Goal: Task Accomplishment & Management: Use online tool/utility

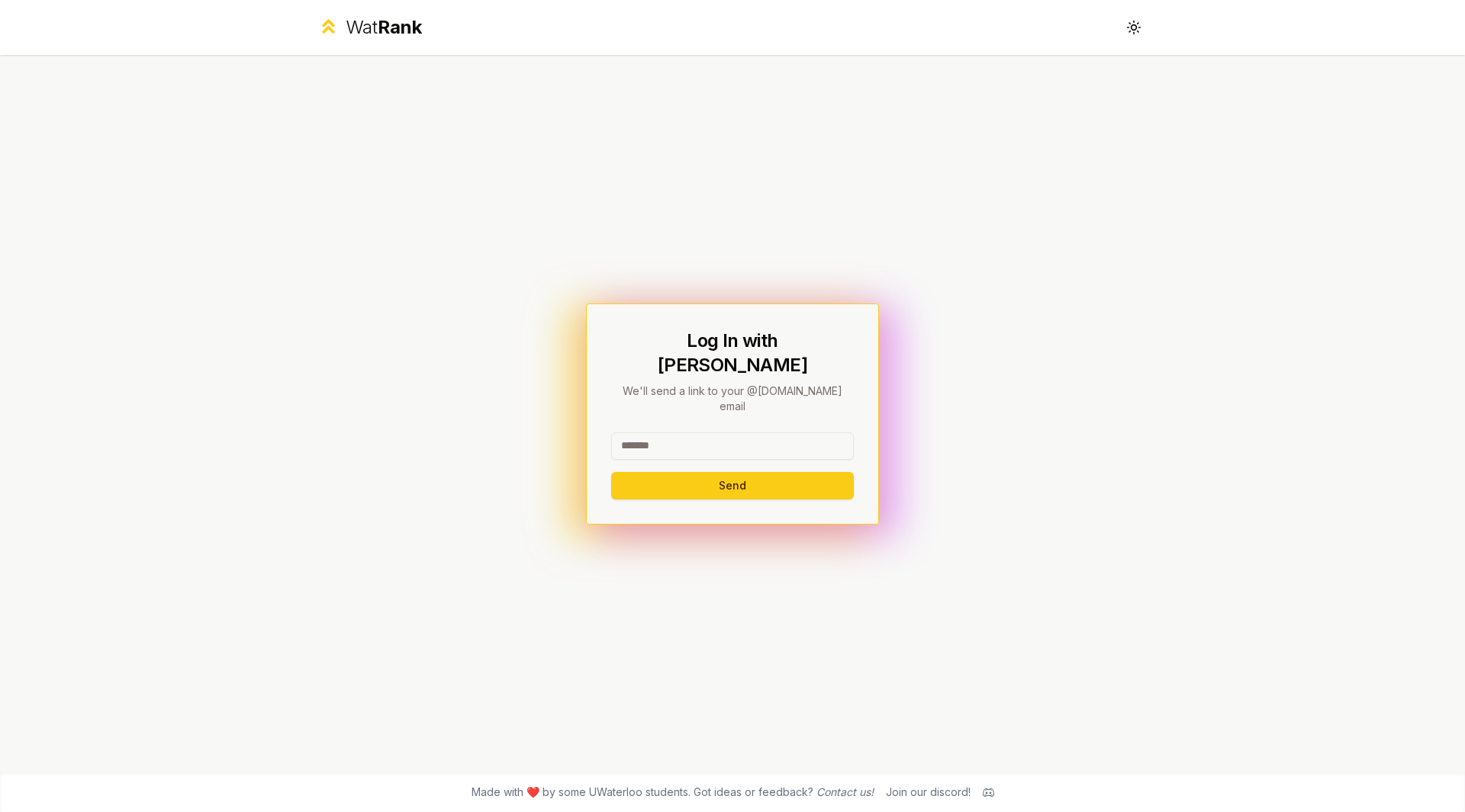
click at [692, 437] on input at bounding box center [732, 446] width 242 height 28
type input "********"
click at [721, 472] on button "Send" at bounding box center [732, 485] width 242 height 28
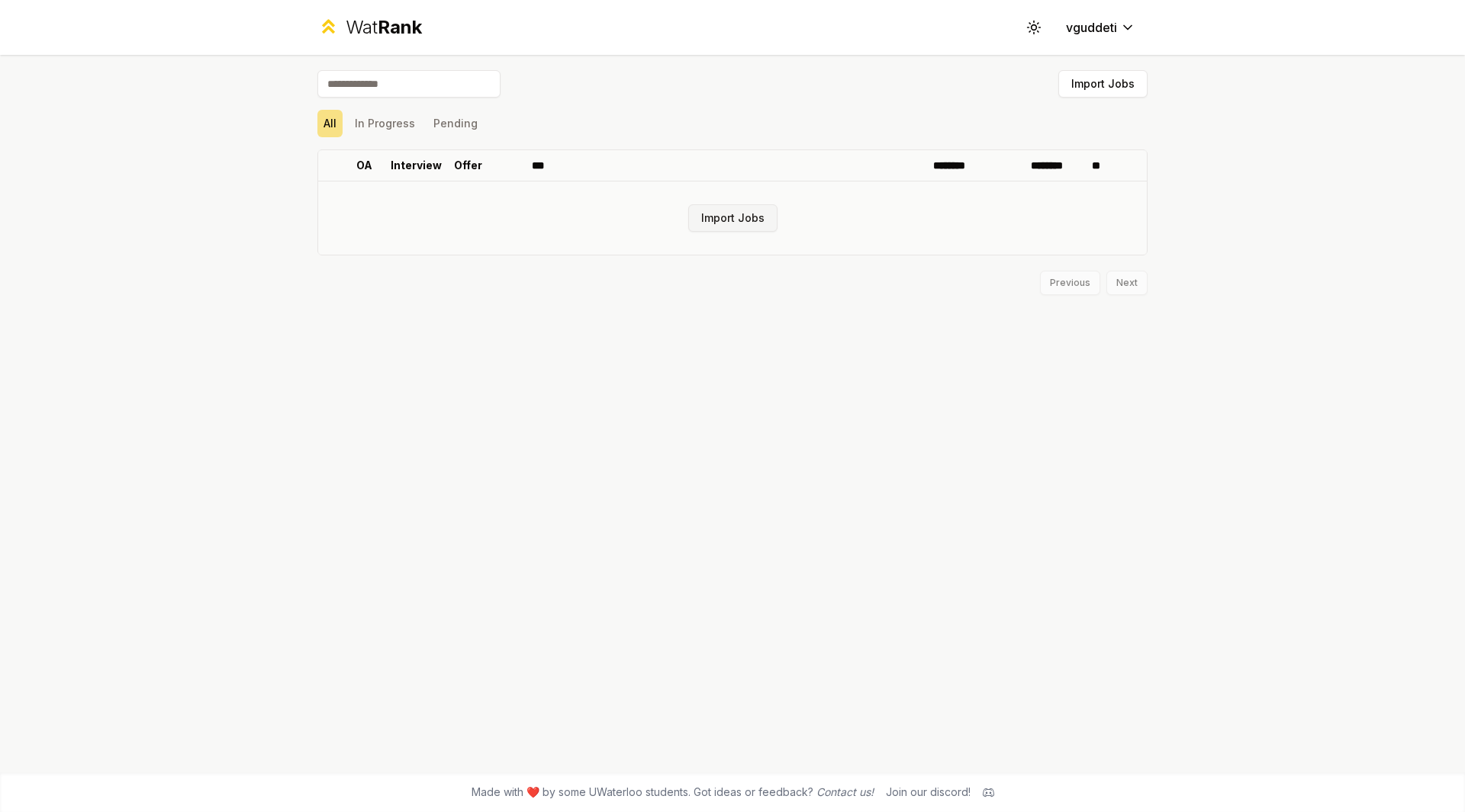
click at [741, 210] on button "Import Jobs" at bounding box center [732, 218] width 89 height 28
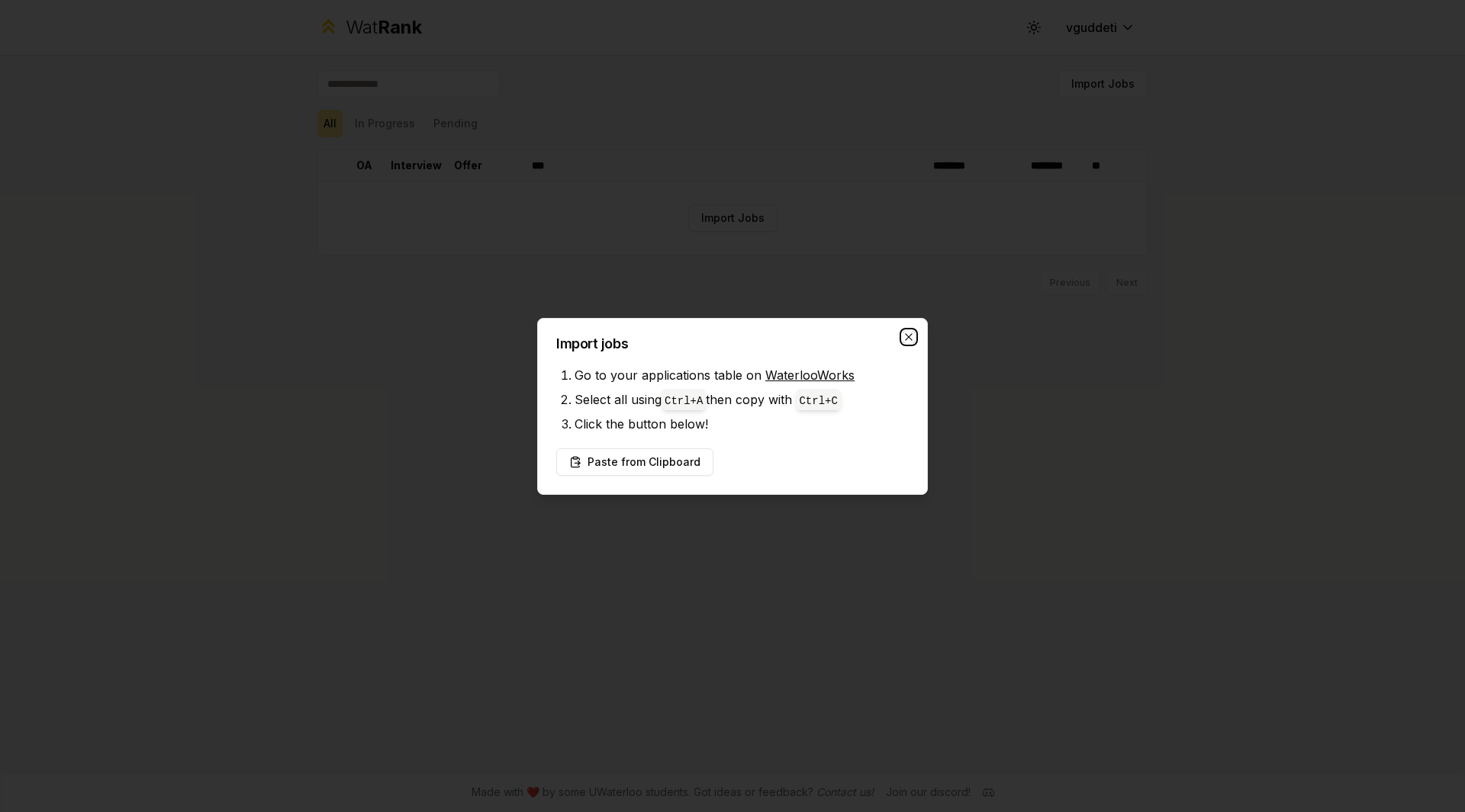
click at [907, 333] on icon "button" at bounding box center [909, 337] width 13 height 13
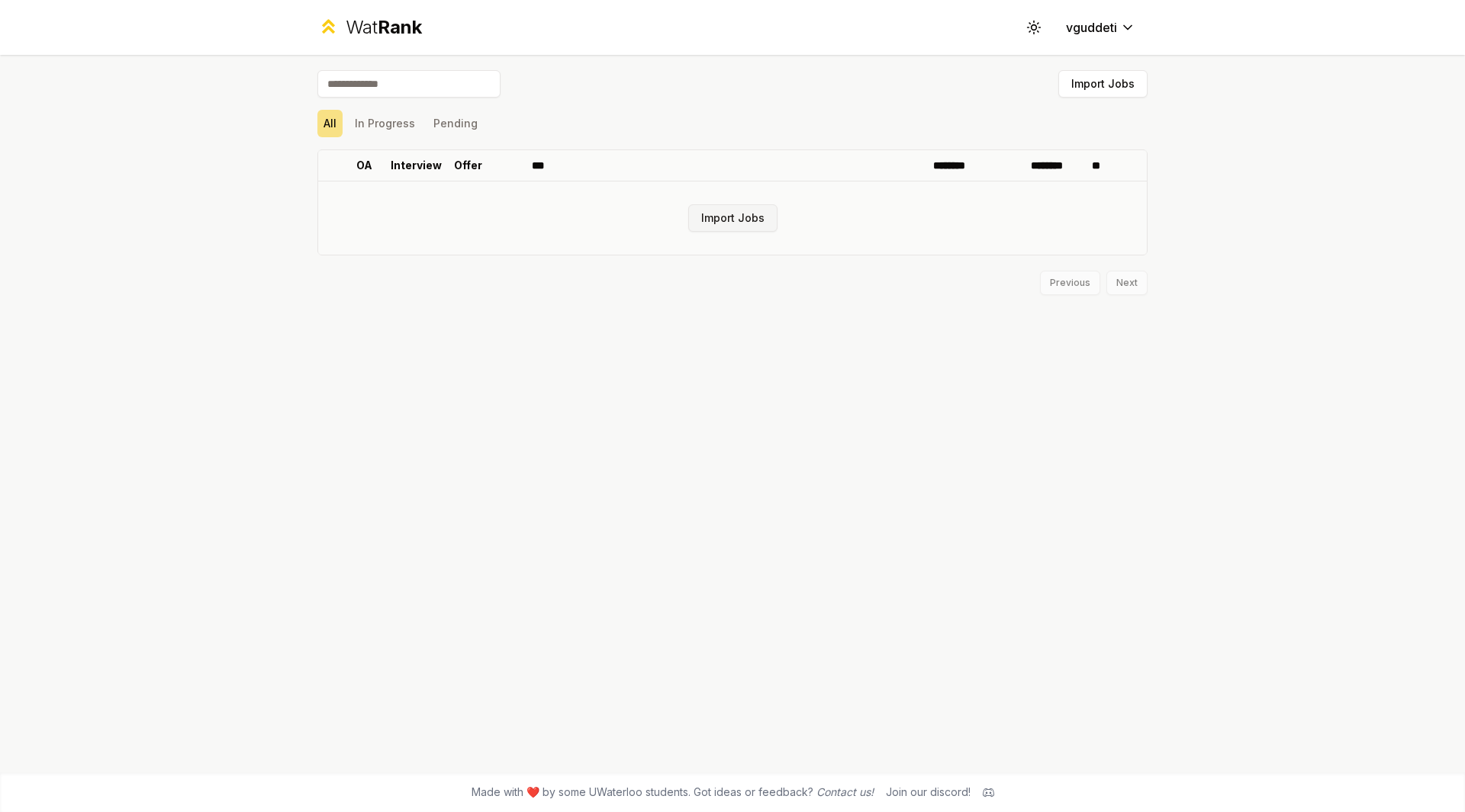
click at [759, 229] on button "Import Jobs" at bounding box center [732, 218] width 89 height 28
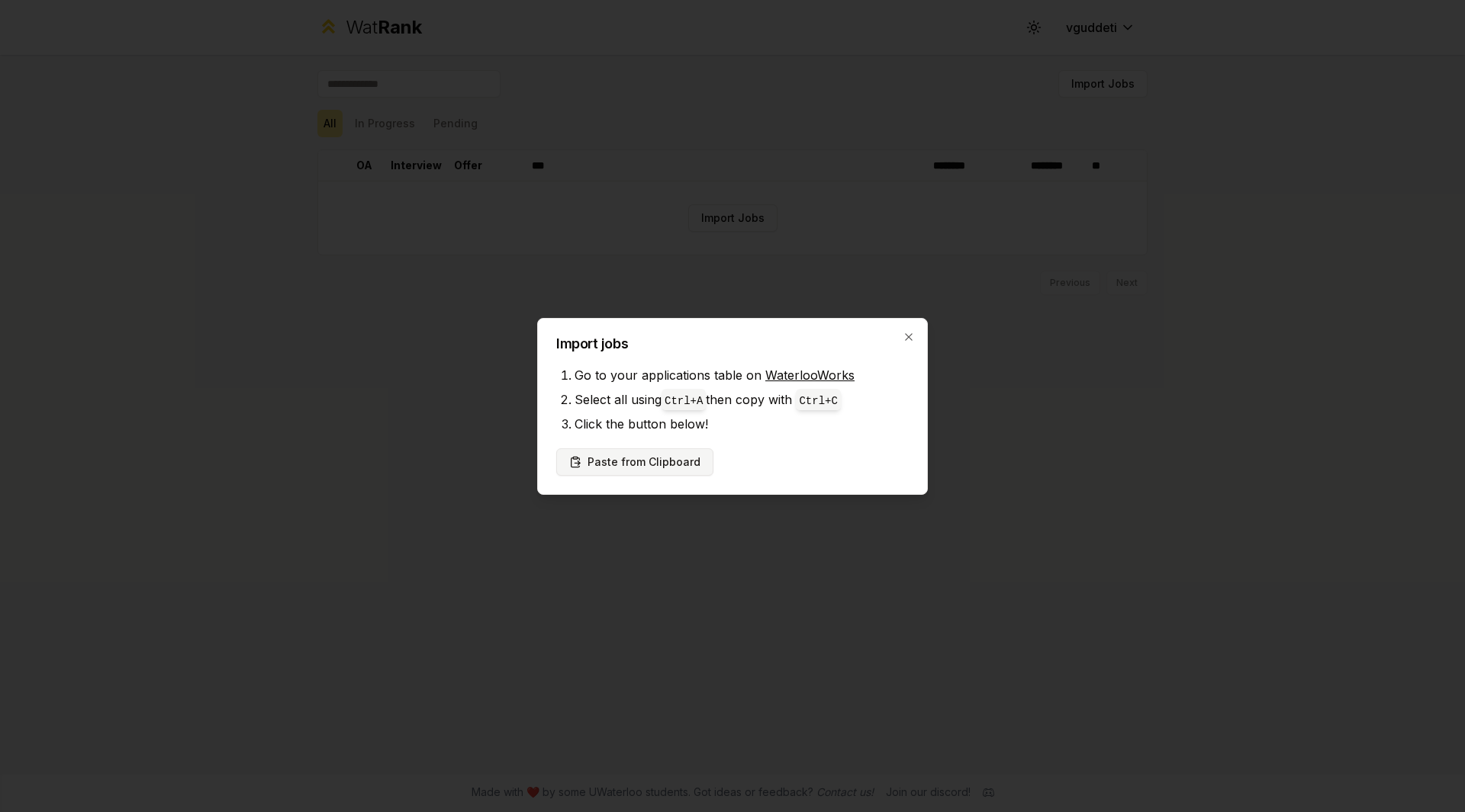
click at [653, 458] on button "Paste from Clipboard" at bounding box center [635, 462] width 157 height 28
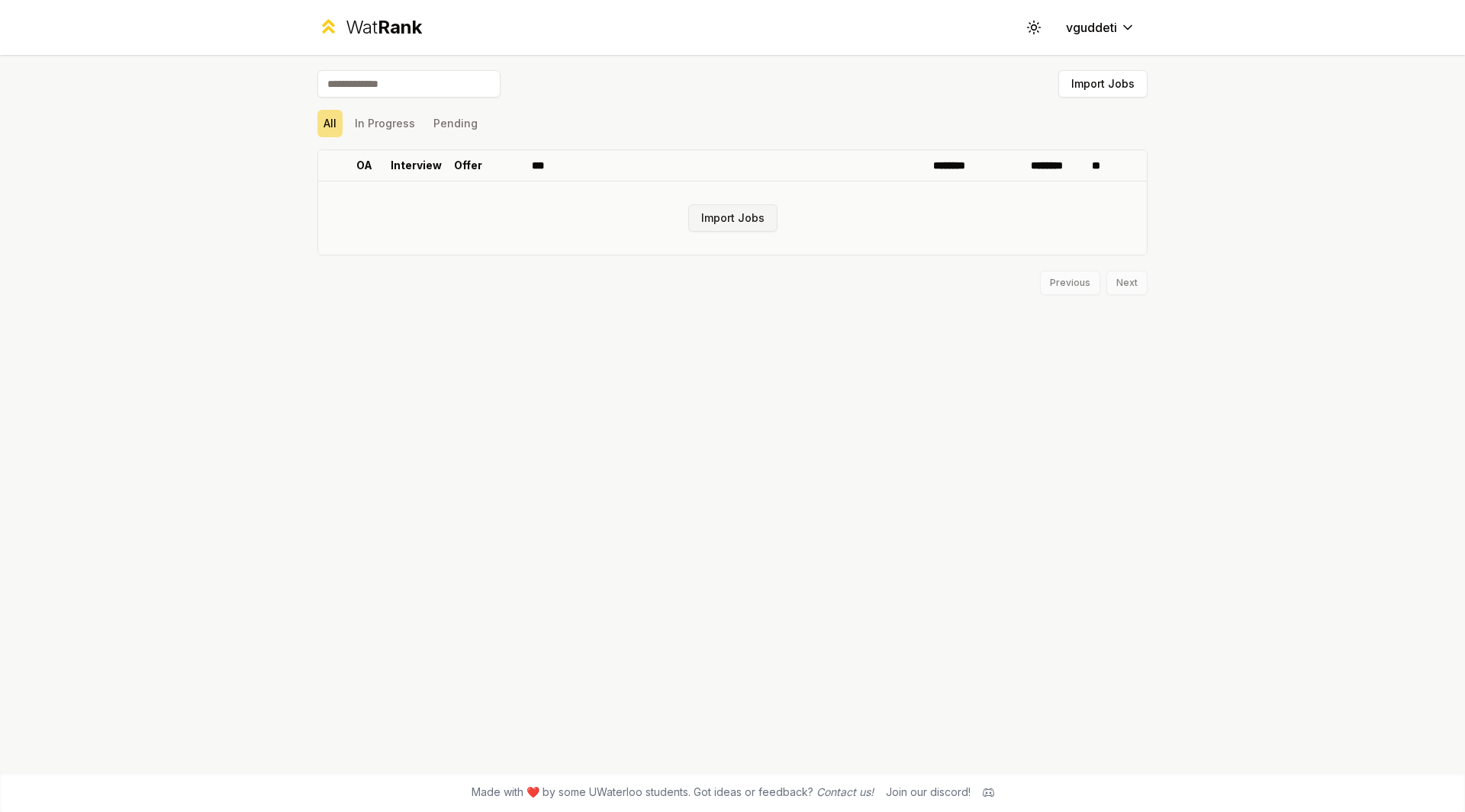
click at [725, 218] on button "Import Jobs" at bounding box center [732, 218] width 89 height 28
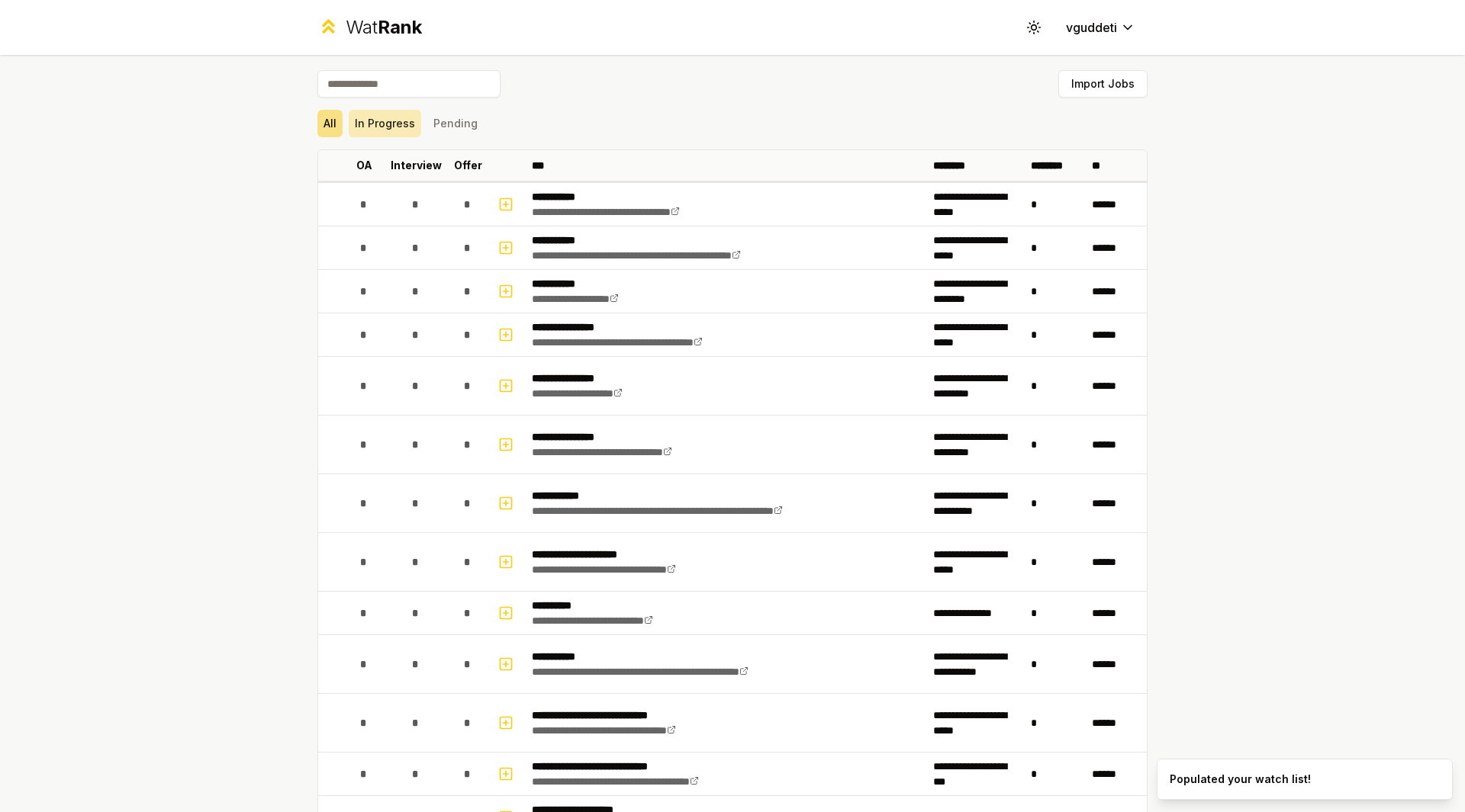
click at [381, 126] on button "In Progress" at bounding box center [384, 123] width 73 height 28
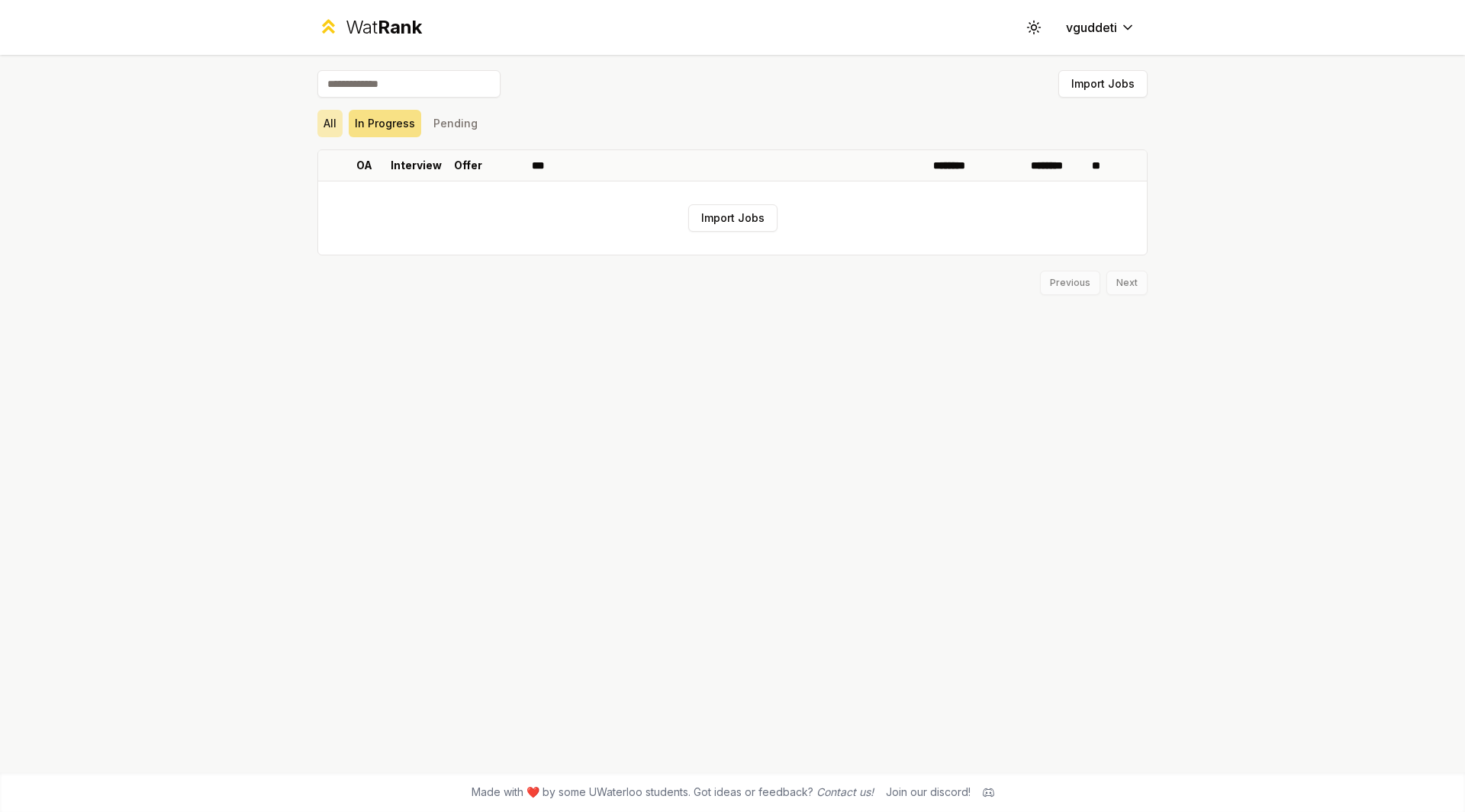
click at [318, 124] on button "All" at bounding box center [330, 123] width 25 height 28
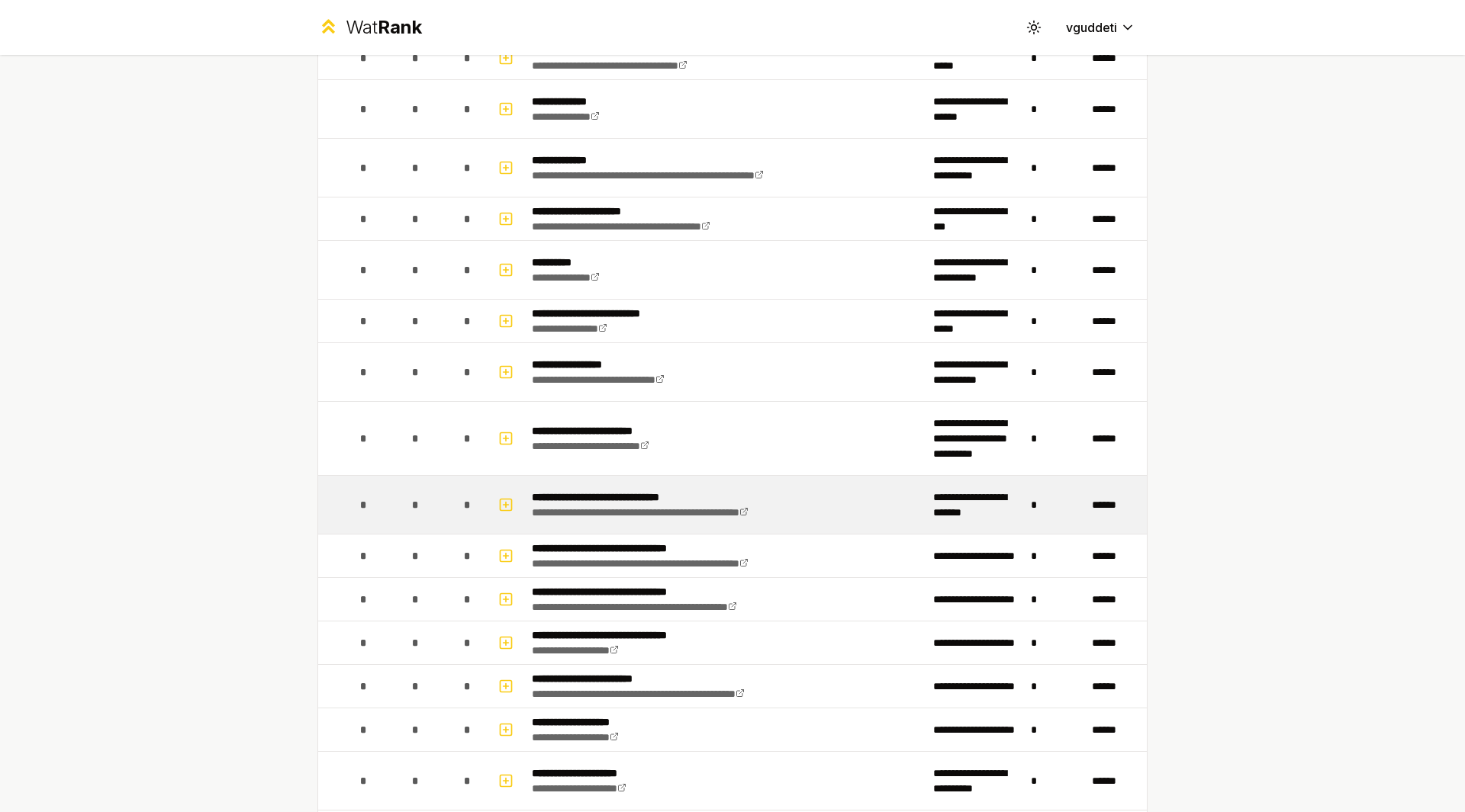
scroll to position [1716, 0]
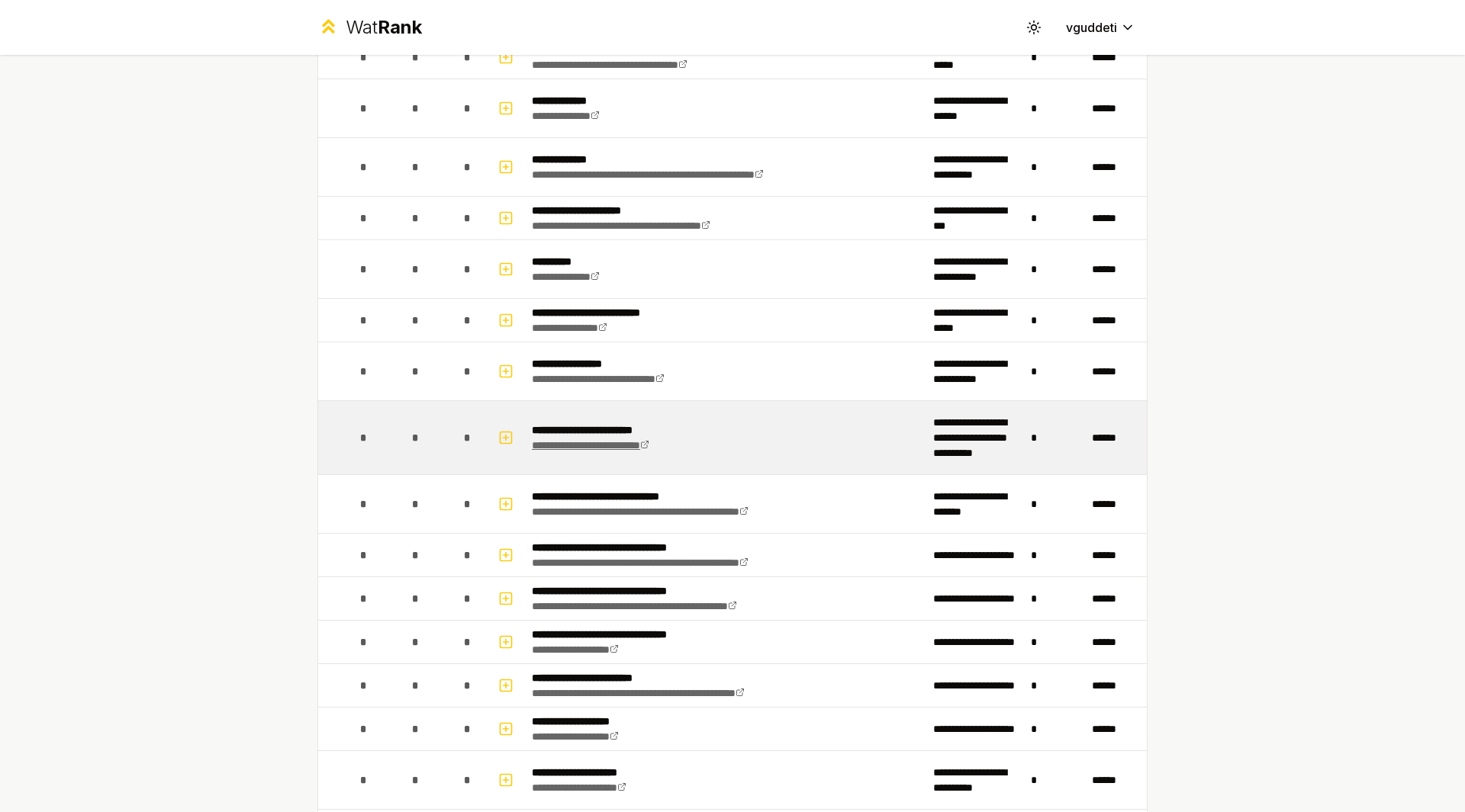
click at [583, 440] on link "**********" at bounding box center [590, 445] width 118 height 11
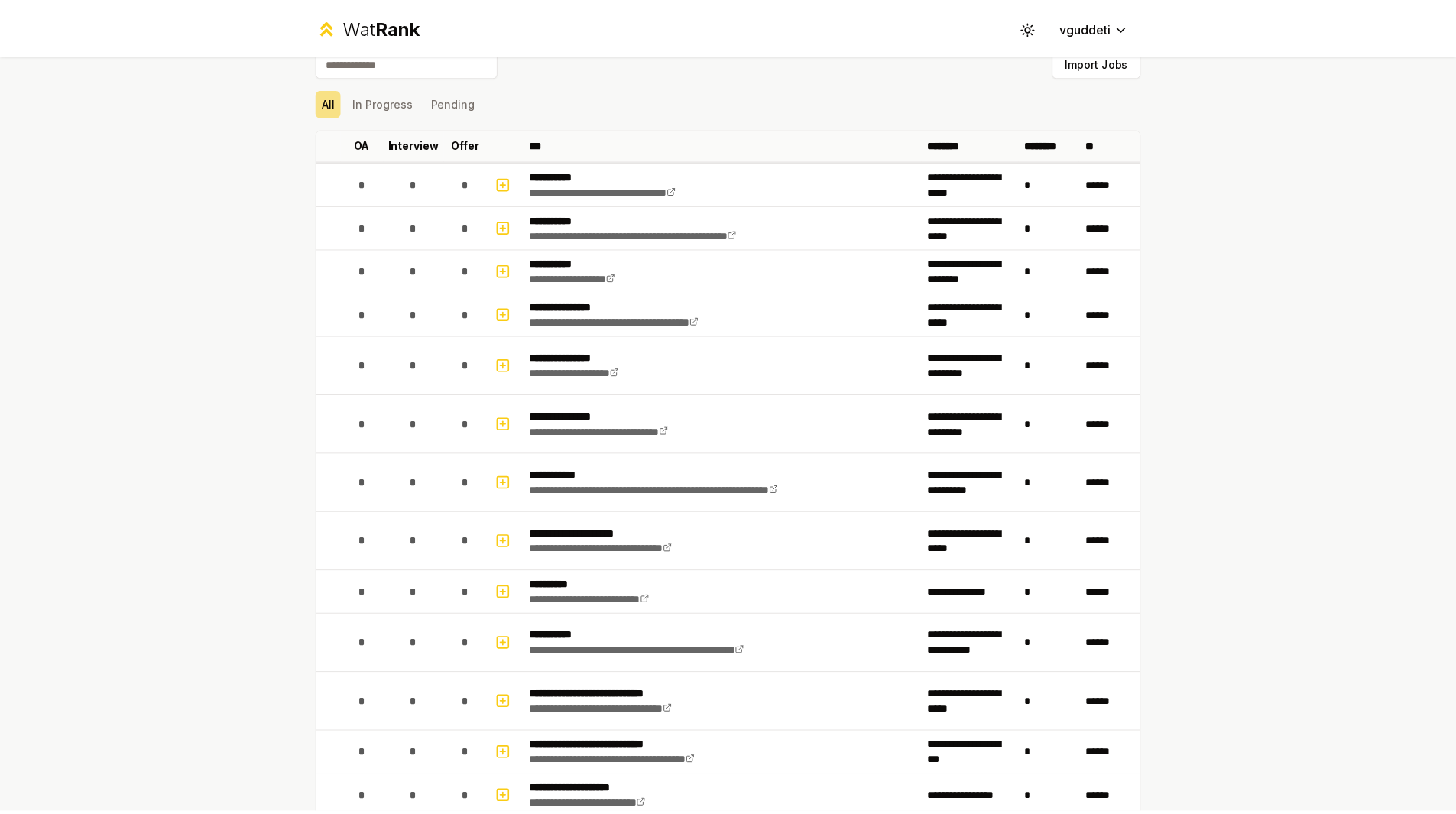
scroll to position [0, 0]
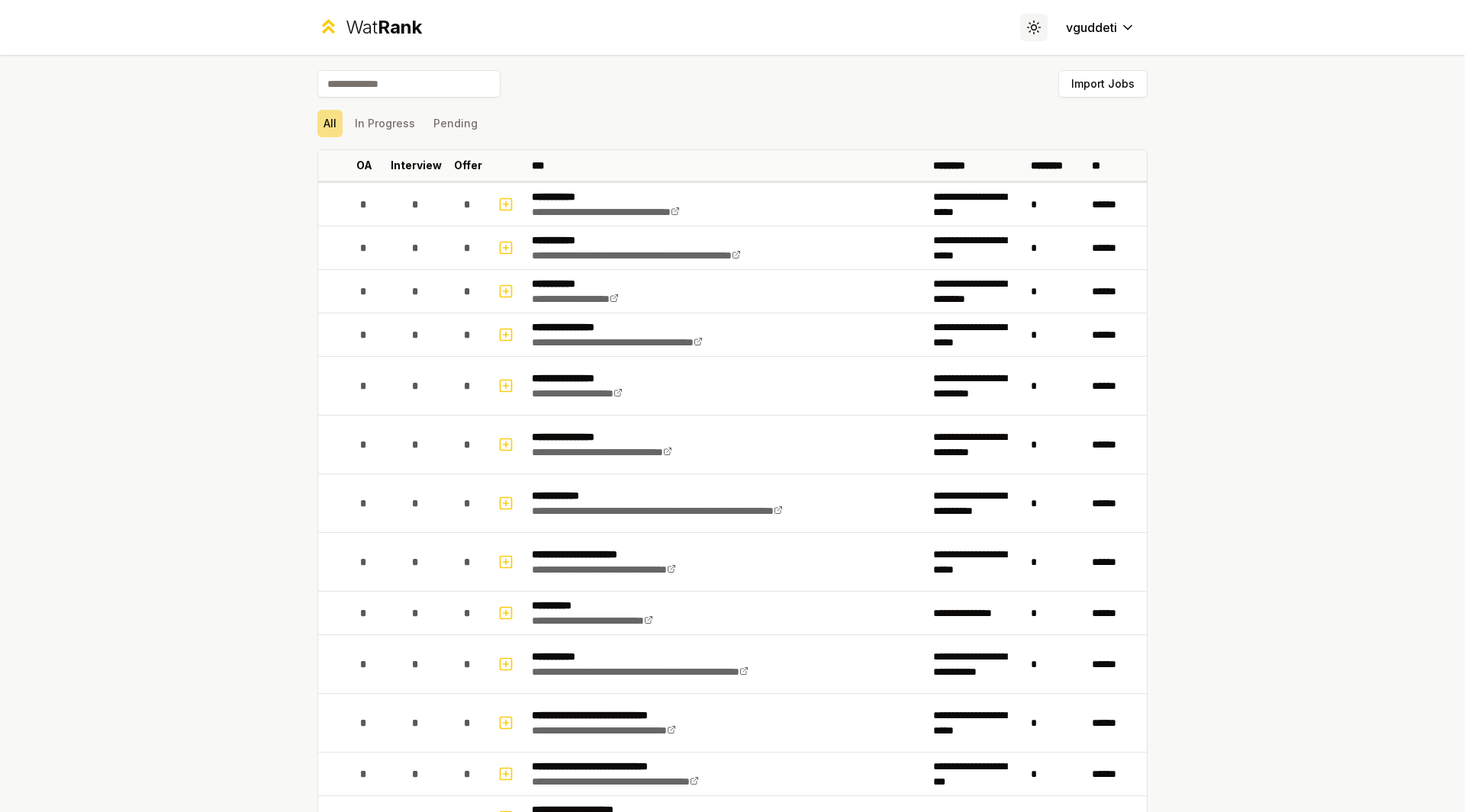
click at [1029, 24] on icon at bounding box center [1033, 27] width 14 height 14
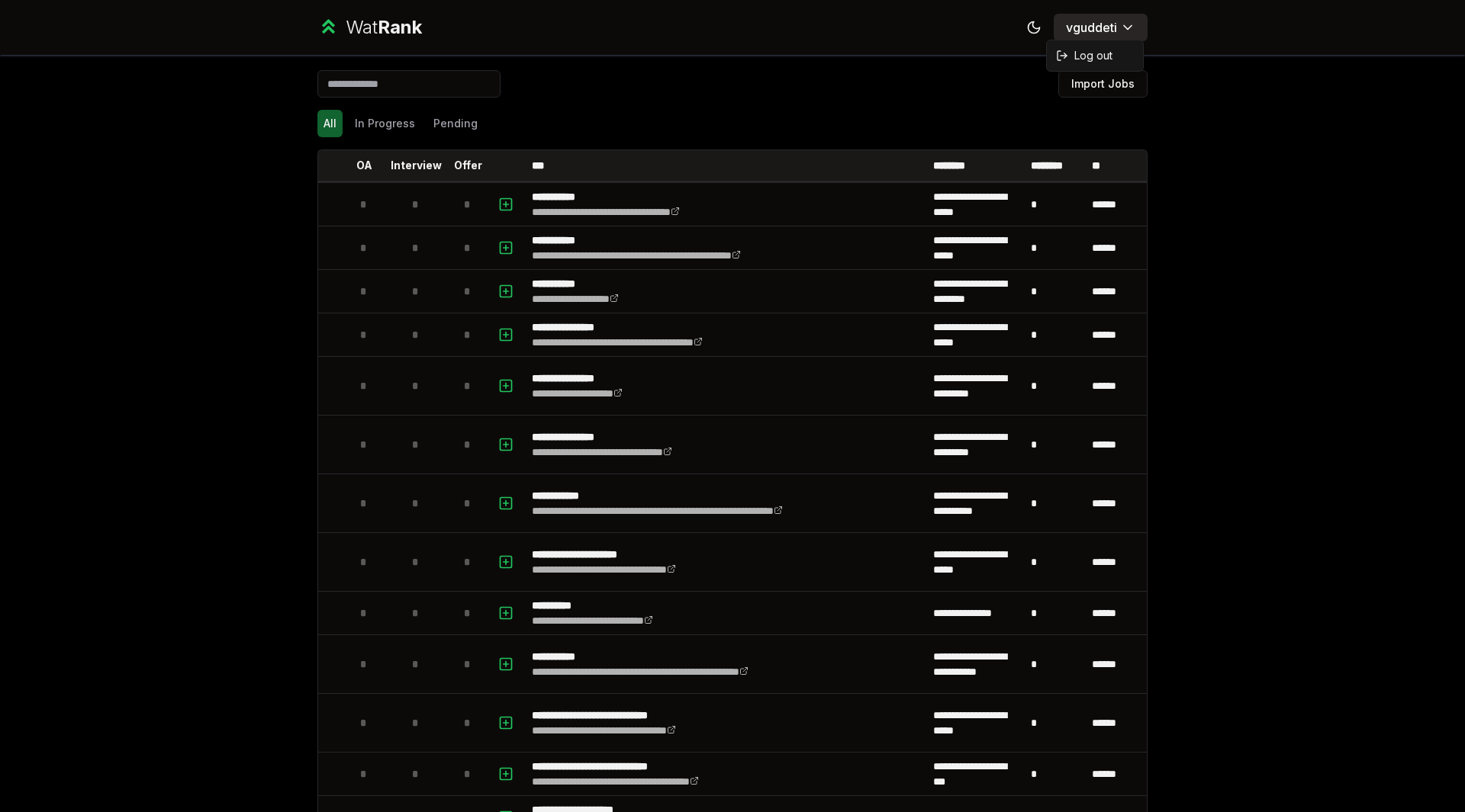
click at [1097, 28] on html "**********" at bounding box center [732, 406] width 1465 height 812
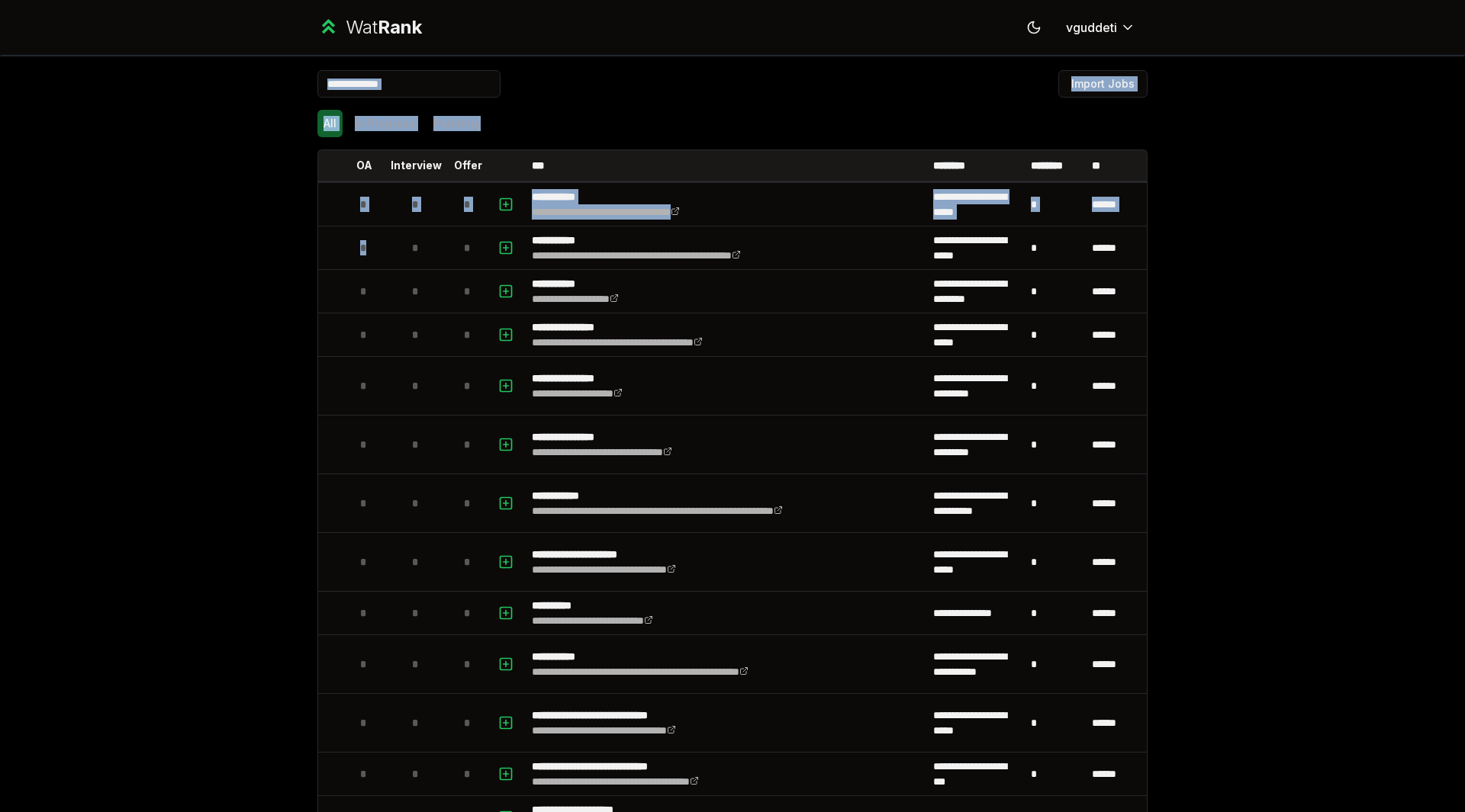
drag, startPoint x: 1097, startPoint y: 28, endPoint x: 223, endPoint y: 196, distance: 890.0
click at [223, 196] on html "**********" at bounding box center [732, 406] width 1465 height 812
click at [346, 28] on div "Wat Rank" at bounding box center [383, 27] width 76 height 24
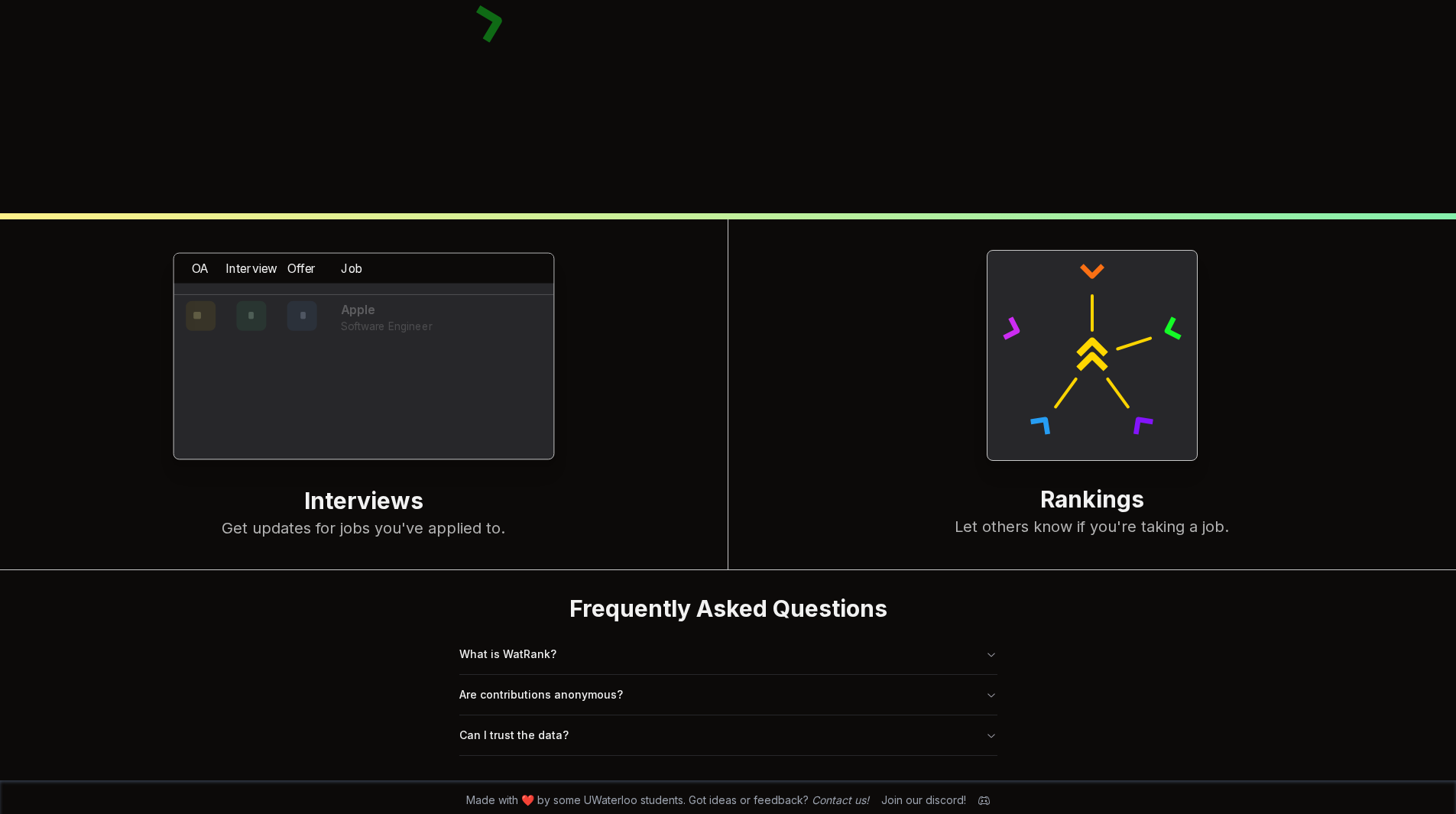
scroll to position [589, 0]
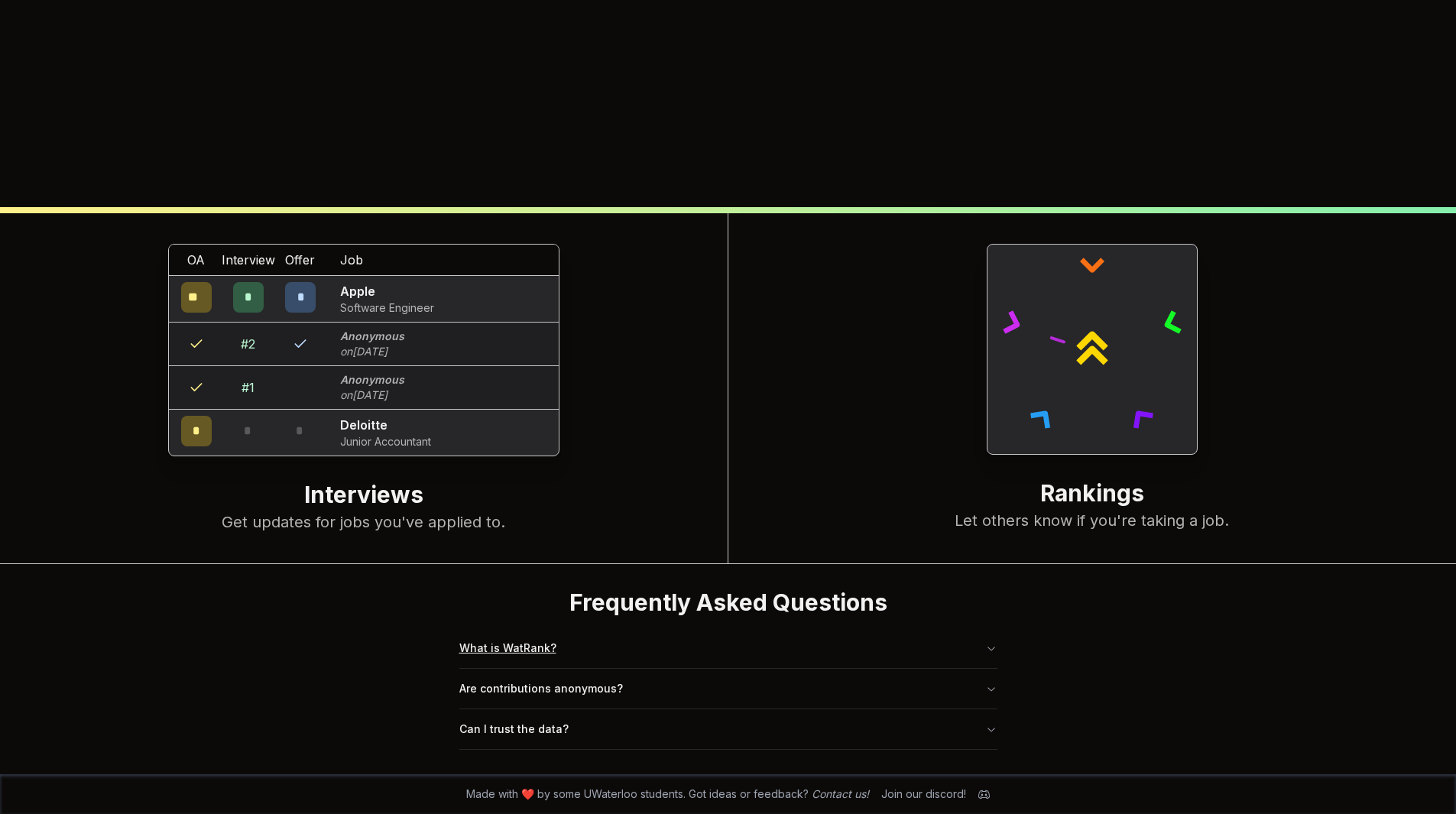
click at [513, 632] on button "What is WatRank?" at bounding box center [728, 649] width 538 height 40
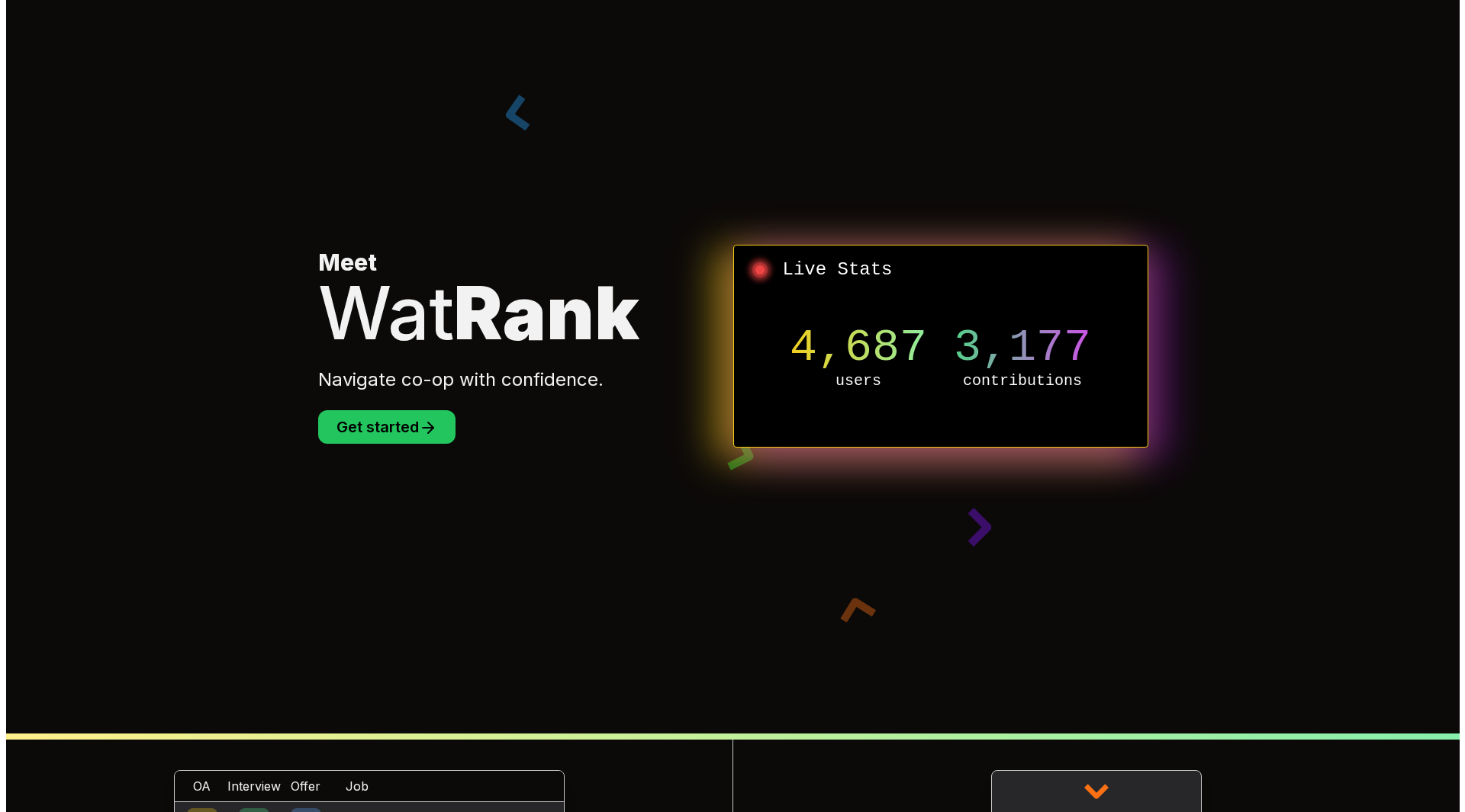
scroll to position [0, 0]
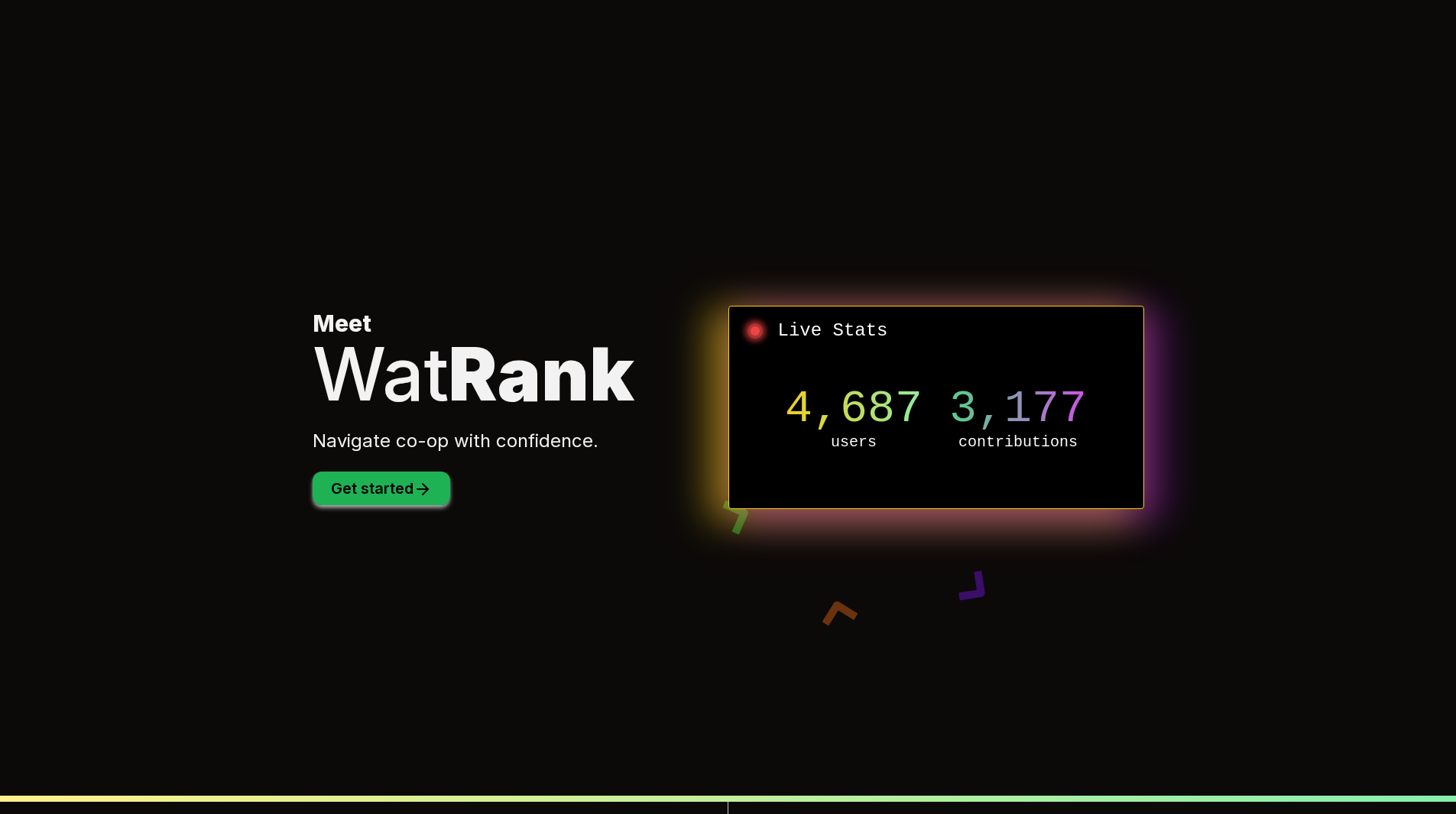
click at [336, 492] on button "Get started" at bounding box center [381, 488] width 138 height 33
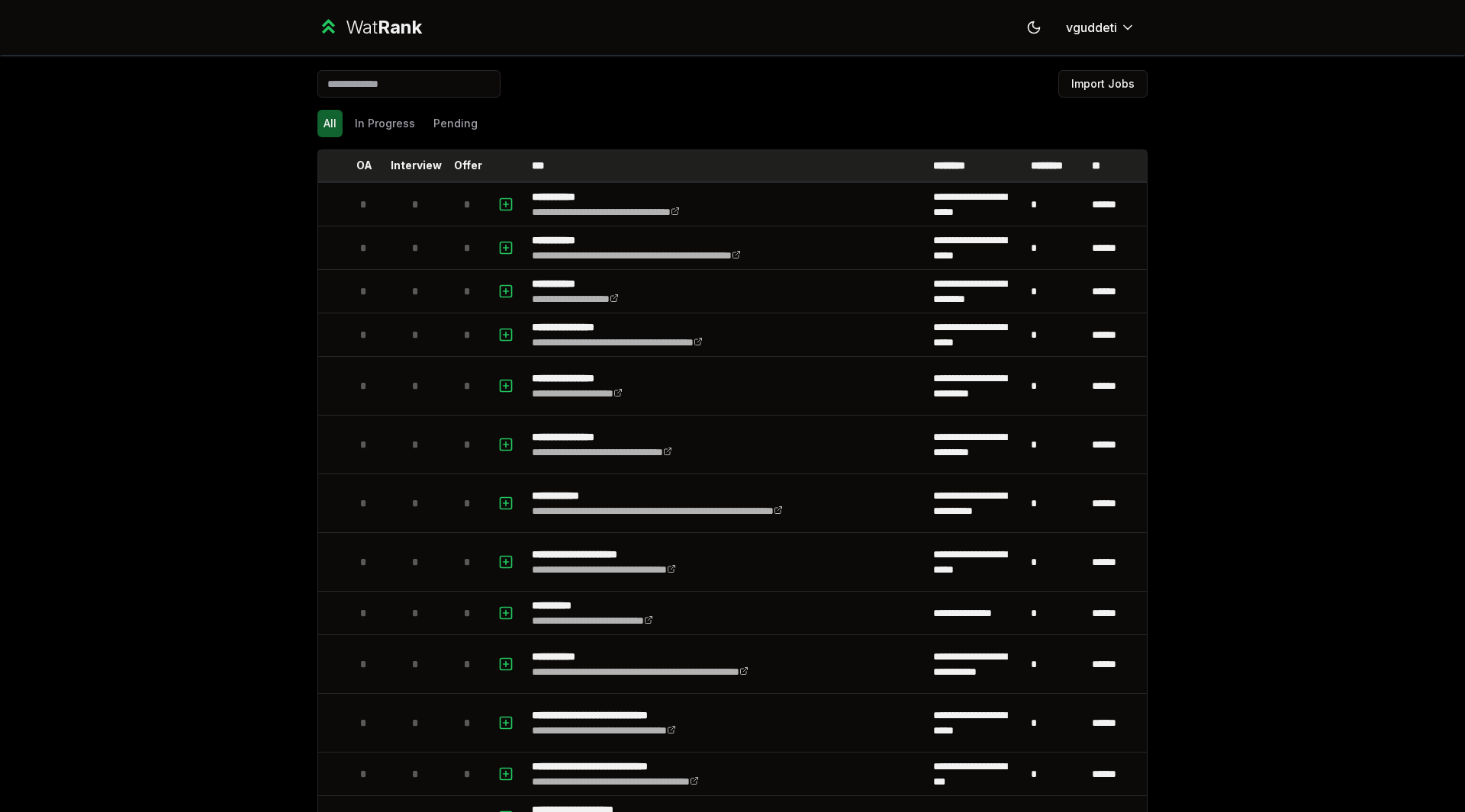
click at [453, 175] on th "Offer" at bounding box center [468, 165] width 43 height 31
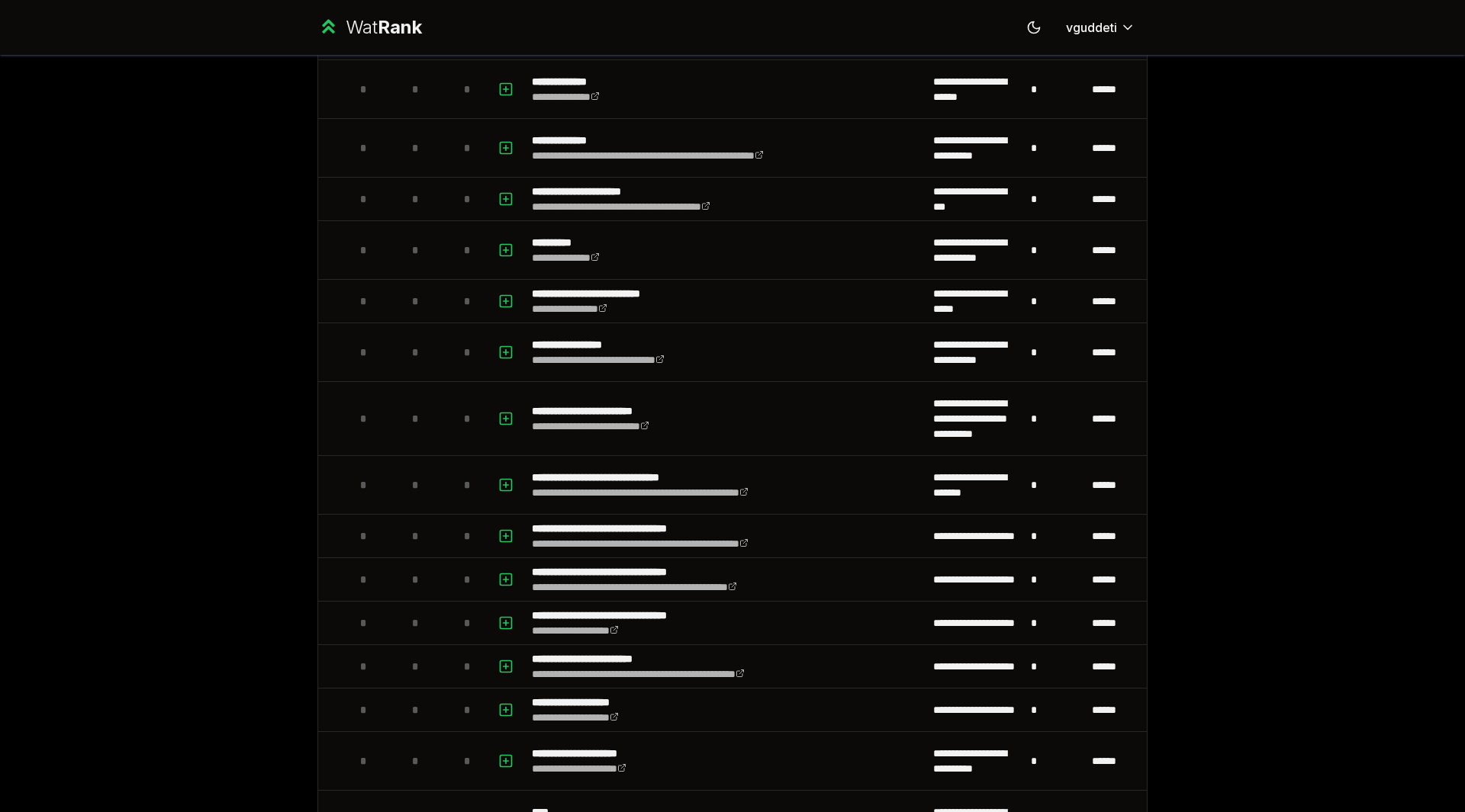
scroll to position [1909, 0]
